Goal: Information Seeking & Learning: Find specific fact

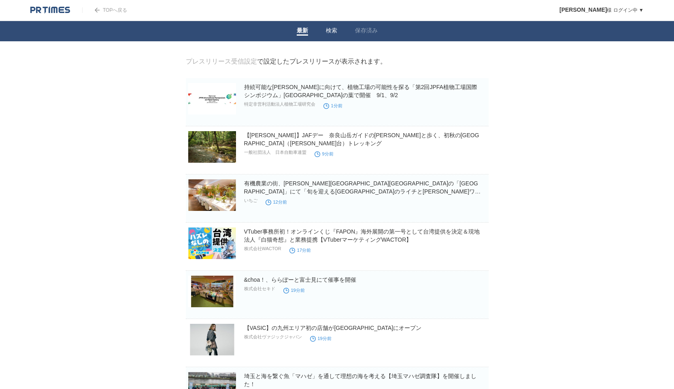
click at [334, 31] on link "検索" at bounding box center [331, 31] width 11 height 8
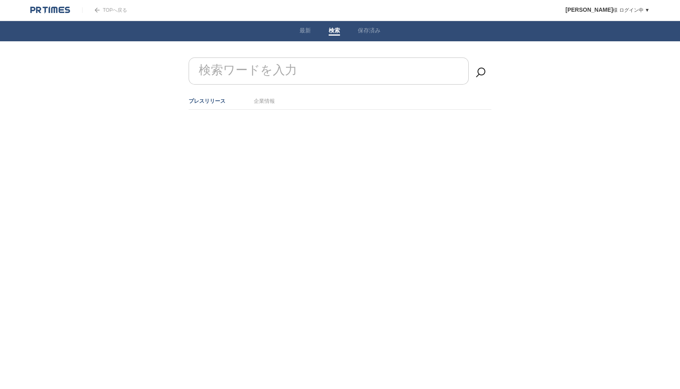
click at [340, 77] on input "検索ワードを入力" at bounding box center [329, 70] width 280 height 27
type input "k"
type input "く"
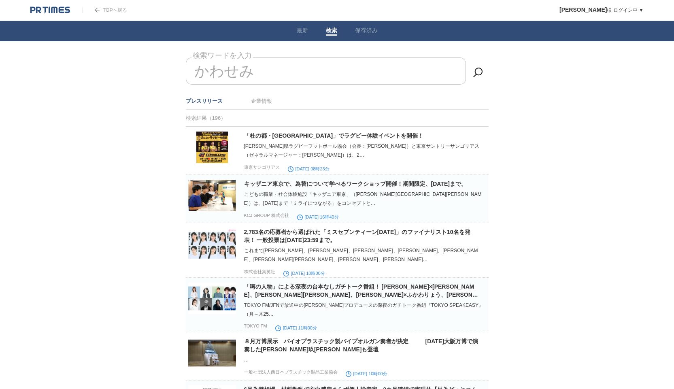
type input "かわせみ"
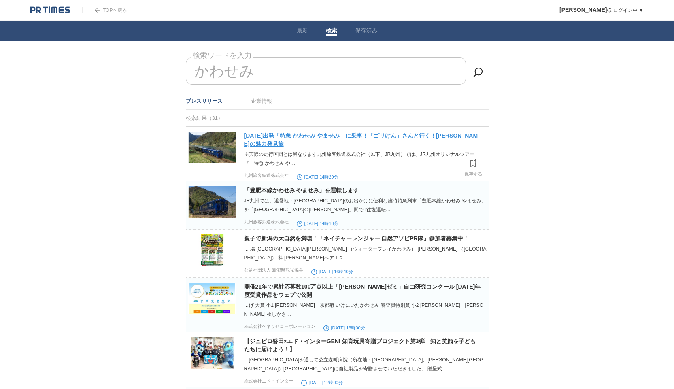
click at [338, 138] on link "8月8日出発「特急 かわせみ やませみ」に乗車！「ゴリけん」さんと行く！八代の魅力発見旅" at bounding box center [361, 139] width 234 height 15
